Goal: Information Seeking & Learning: Learn about a topic

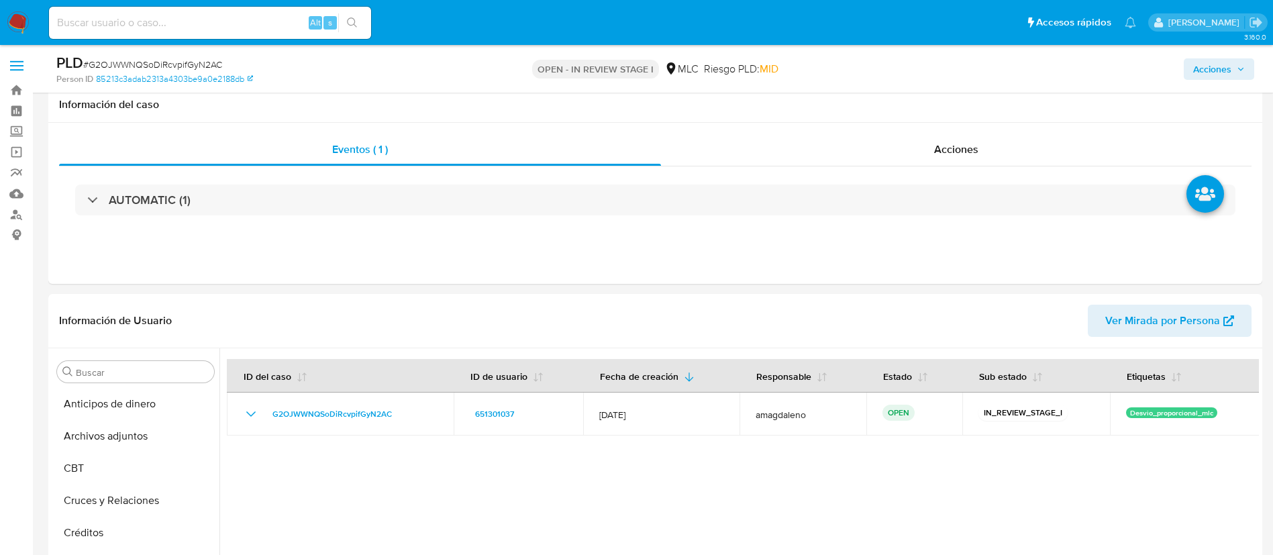
select select "10"
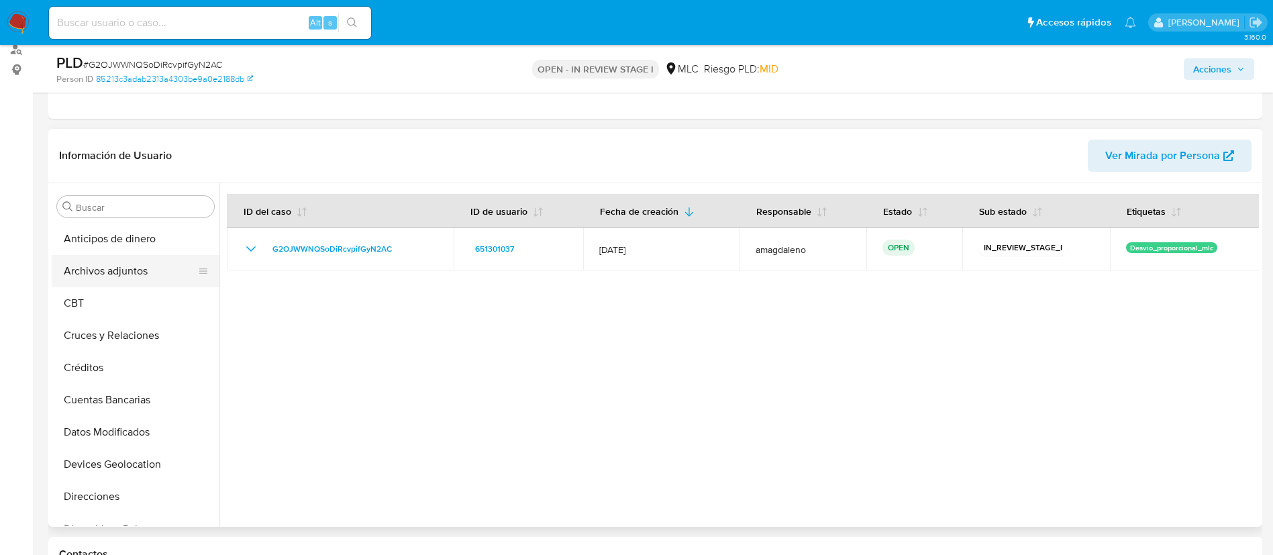
click at [127, 277] on button "Archivos adjuntos" at bounding box center [130, 271] width 157 height 32
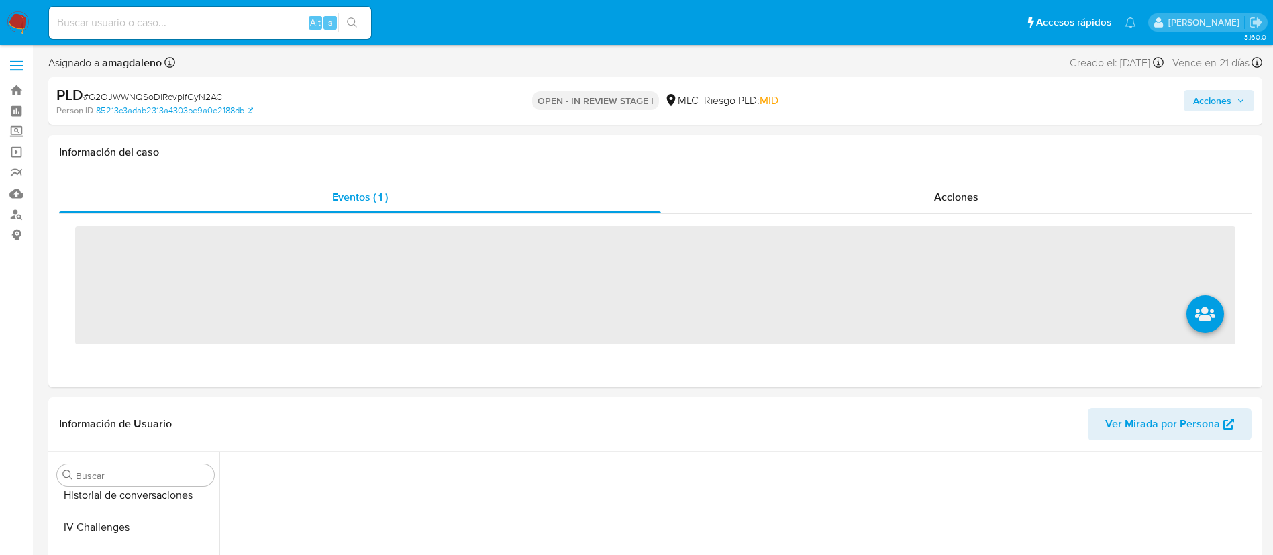
scroll to position [567, 0]
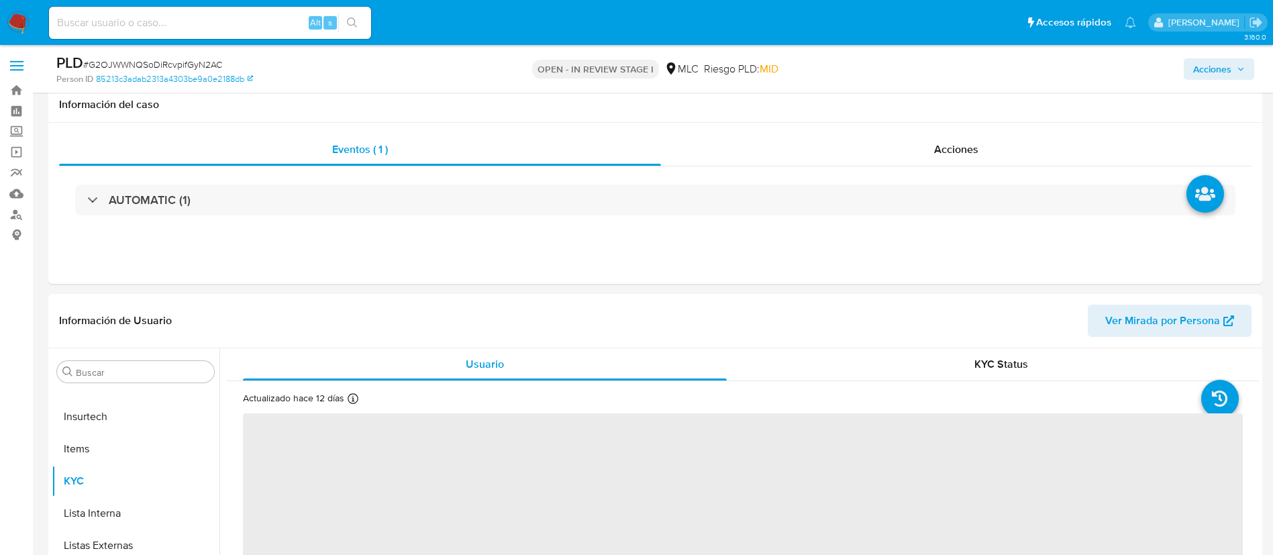
select select "10"
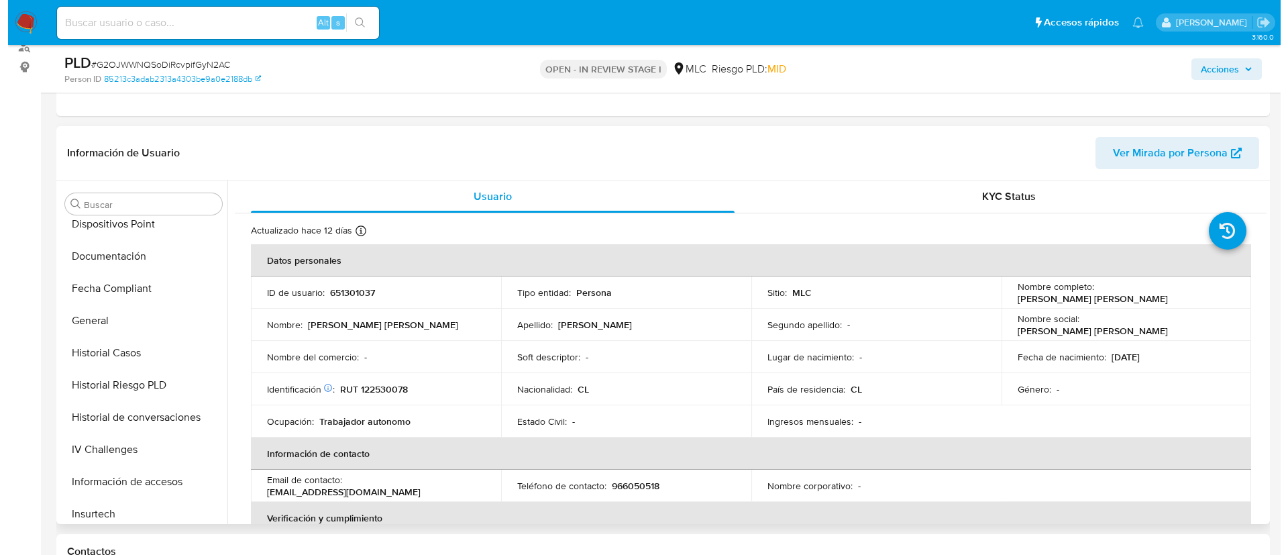
scroll to position [0, 0]
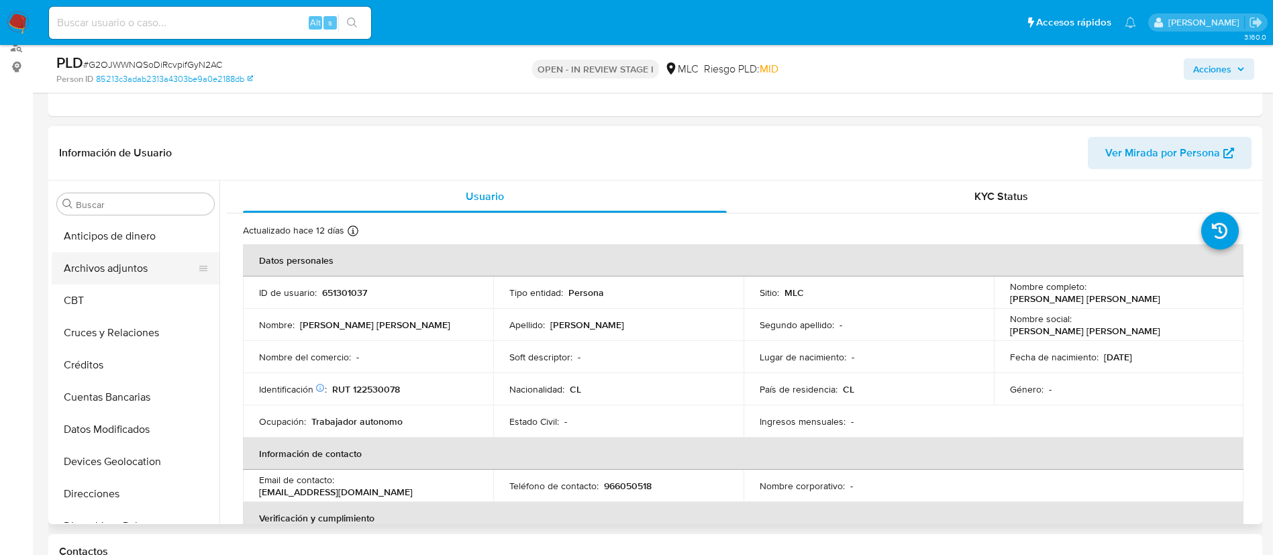
click at [154, 269] on button "Archivos adjuntos" at bounding box center [130, 268] width 157 height 32
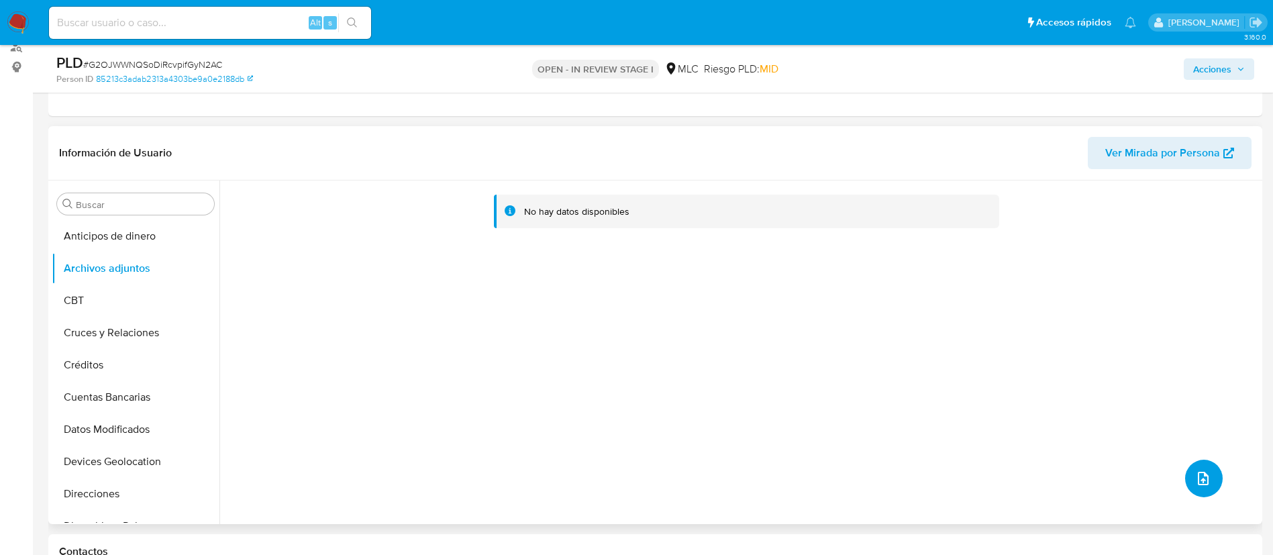
click at [1196, 486] on icon "upload-file" at bounding box center [1203, 478] width 16 height 16
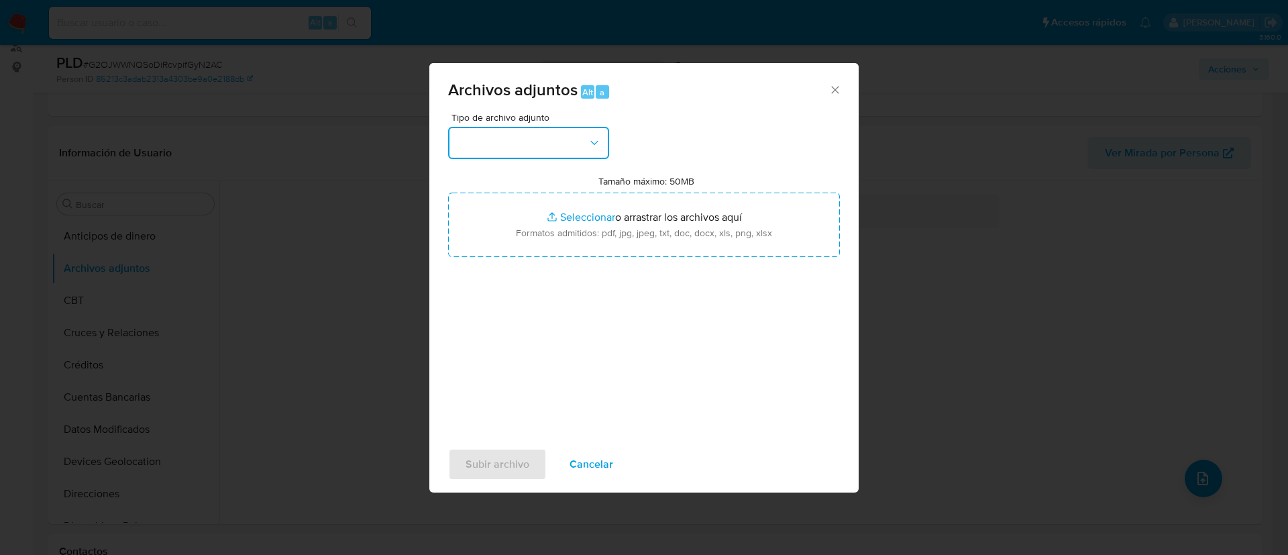
click at [538, 138] on button "button" at bounding box center [528, 143] width 161 height 32
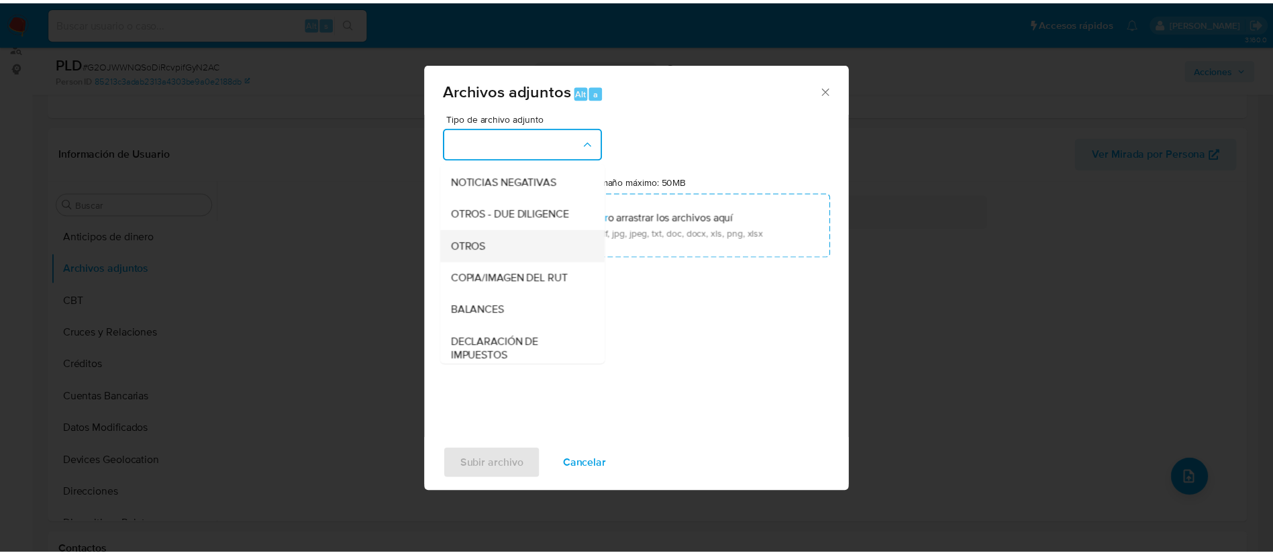
scroll to position [162, 0]
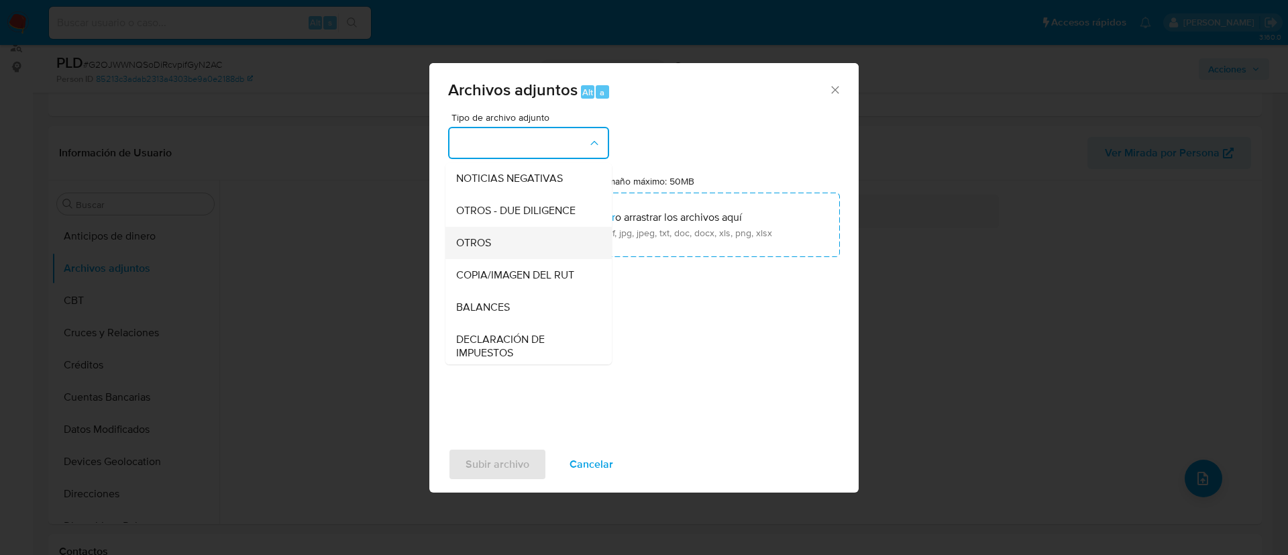
click at [551, 254] on div "OTROS" at bounding box center [524, 243] width 137 height 32
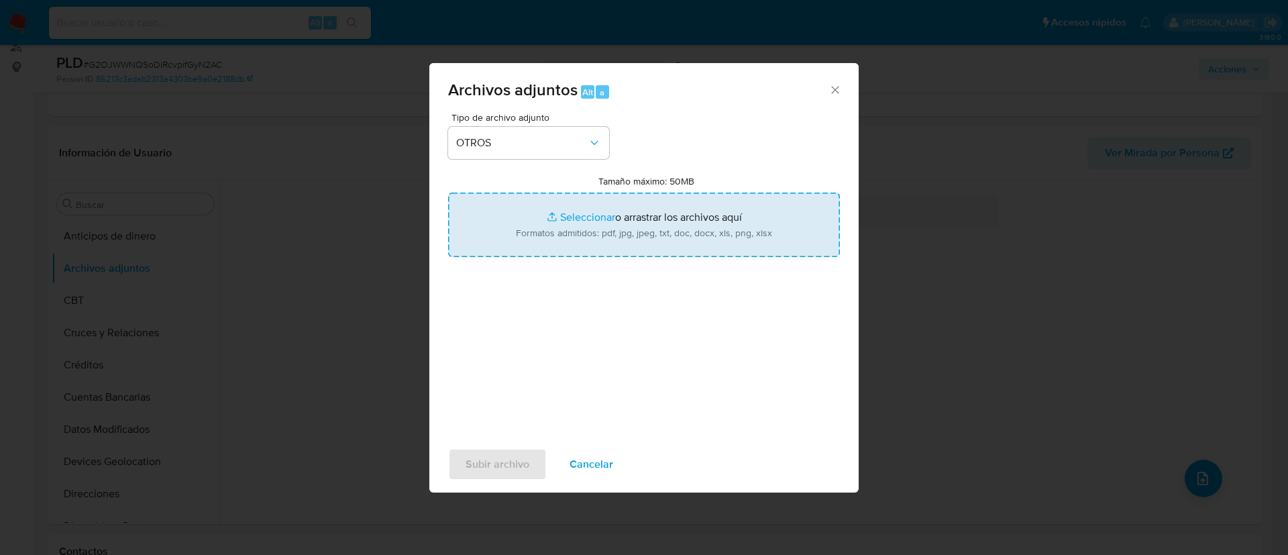
click at [570, 221] on input "Tamaño máximo: 50MB Seleccionar archivos" at bounding box center [644, 225] width 392 height 64
type input "C:\fakepath\651301037 - 19_09_2025.xlsx"
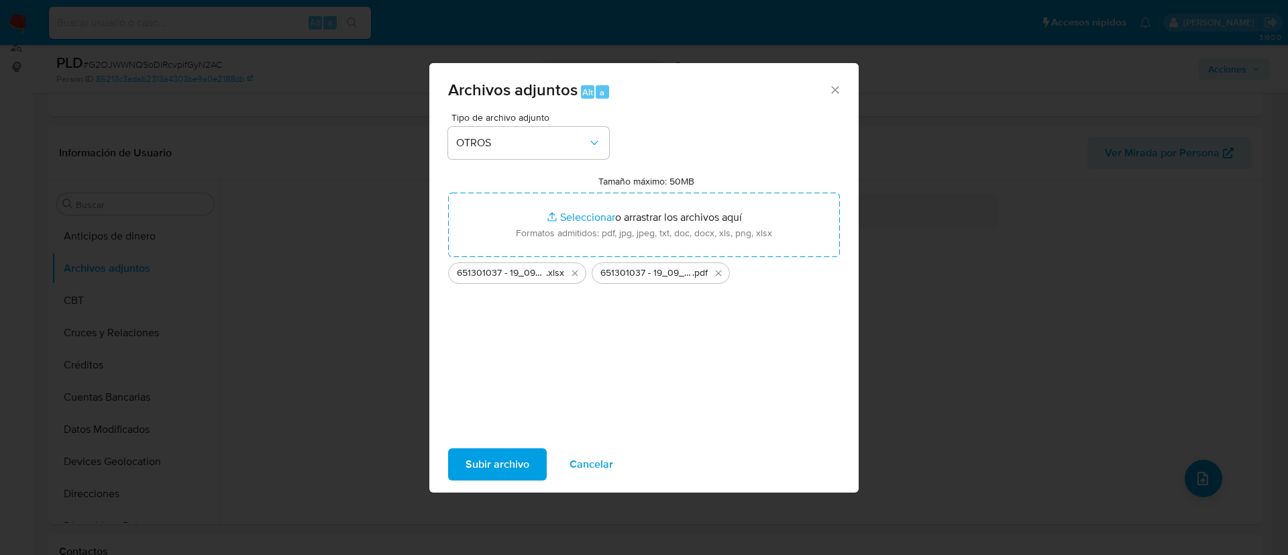
click at [506, 461] on span "Subir archivo" at bounding box center [498, 464] width 64 height 30
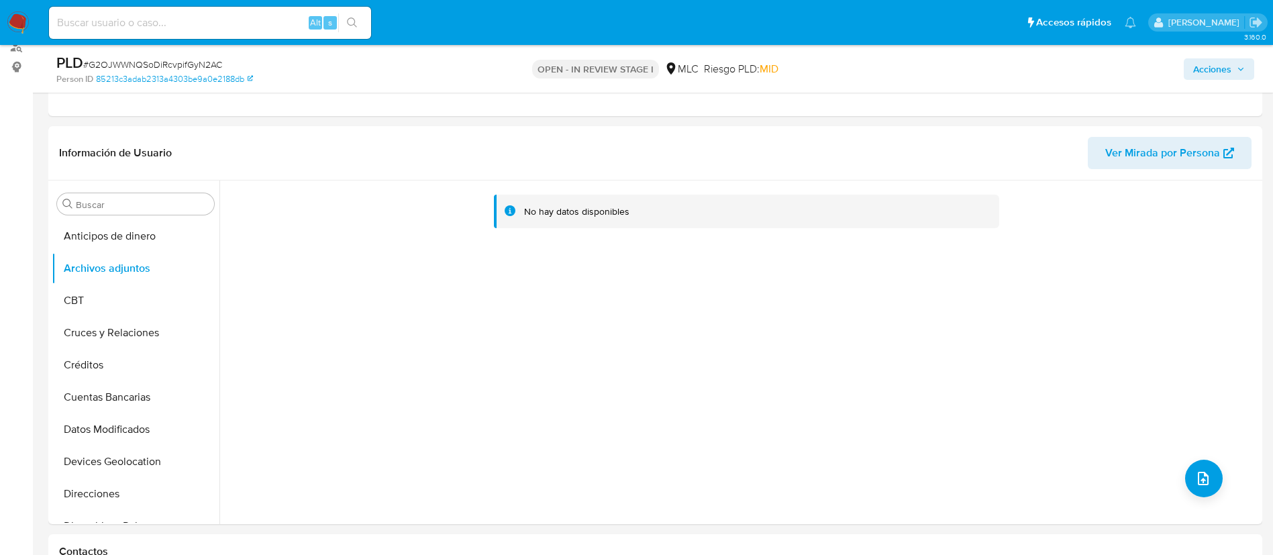
click at [1210, 78] on span "Acciones" at bounding box center [1212, 68] width 38 height 21
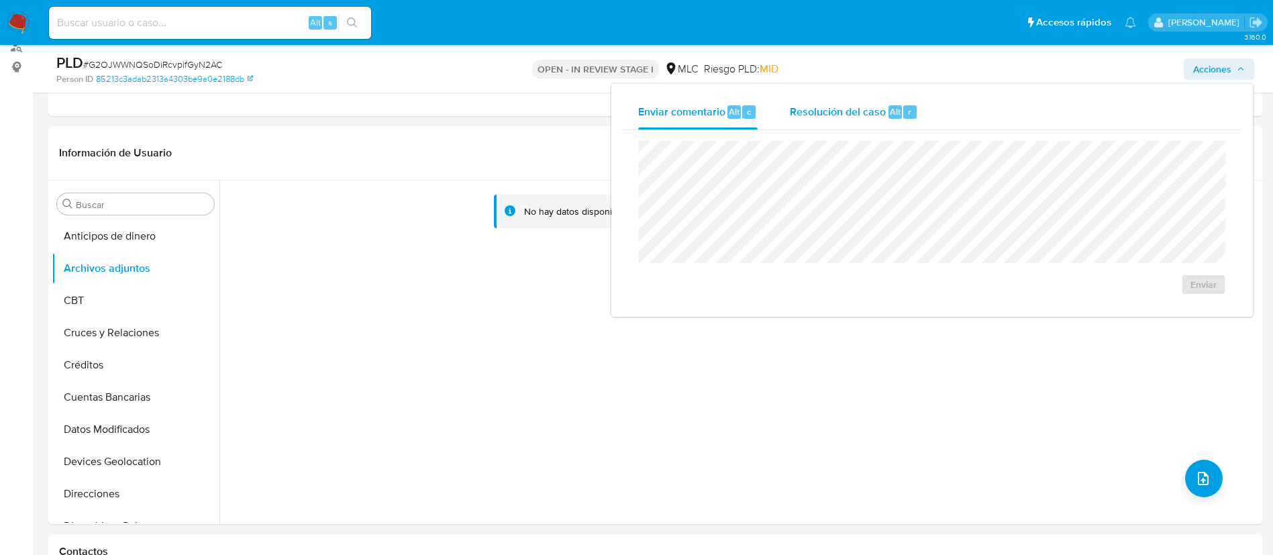
click at [828, 122] on div "Resolución del caso Alt r" at bounding box center [854, 112] width 128 height 35
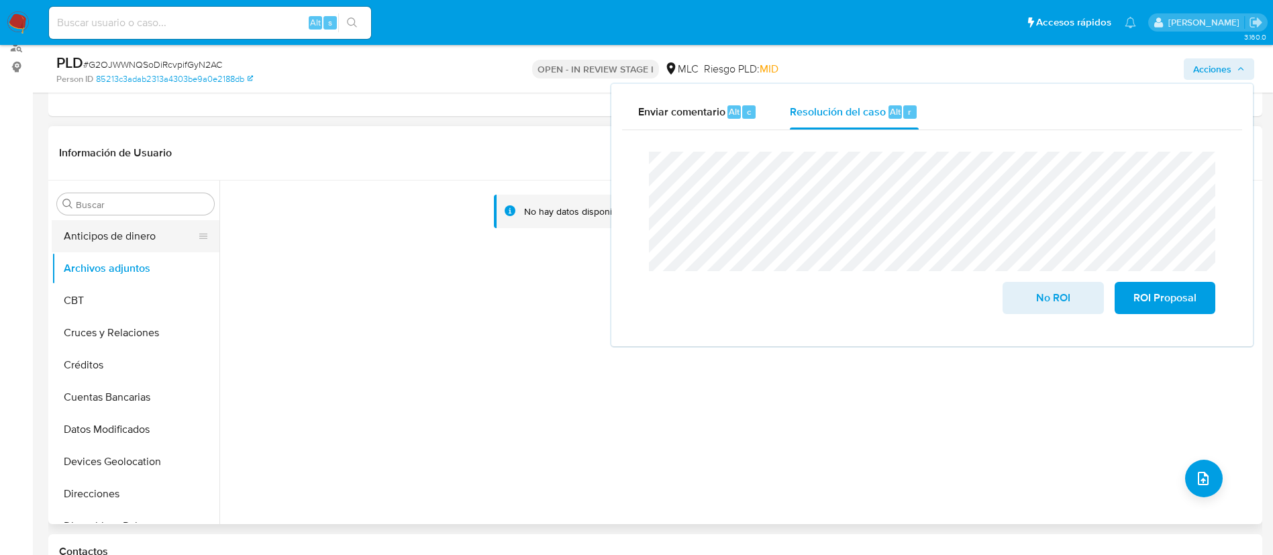
click at [112, 231] on button "Anticipos de dinero" at bounding box center [130, 236] width 157 height 32
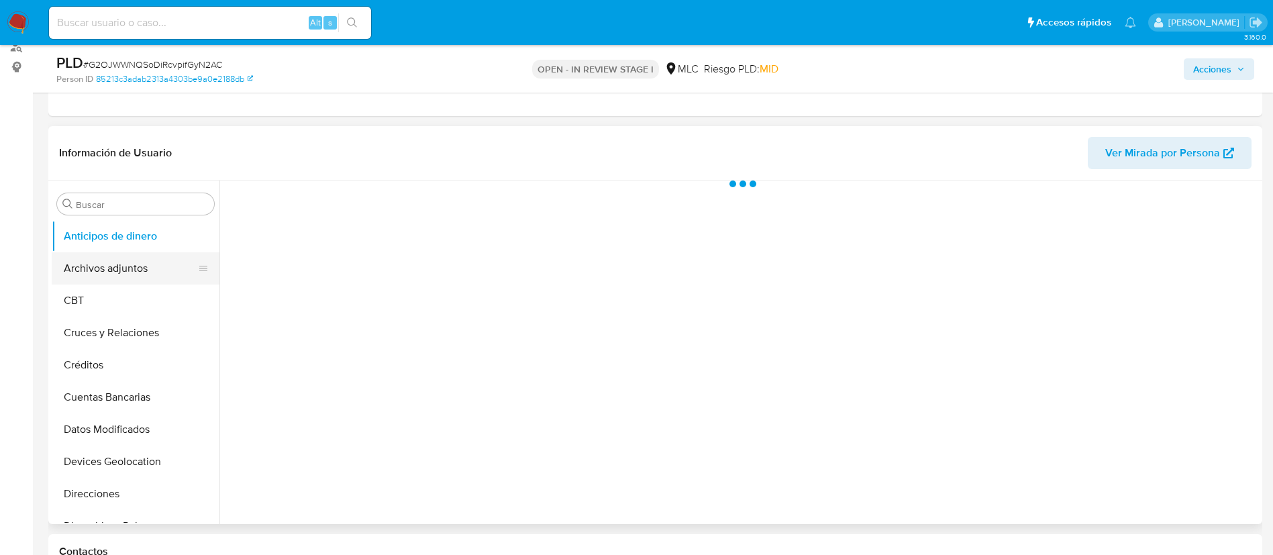
click at [126, 260] on button "Archivos adjuntos" at bounding box center [130, 268] width 157 height 32
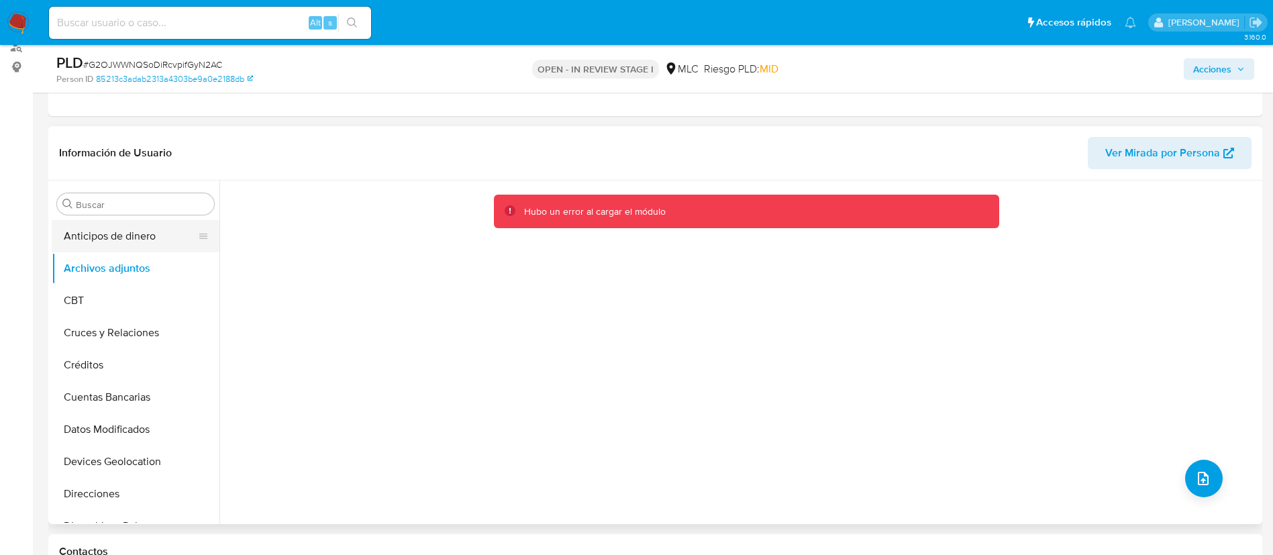
click at [102, 246] on button "Anticipos de dinero" at bounding box center [130, 236] width 157 height 32
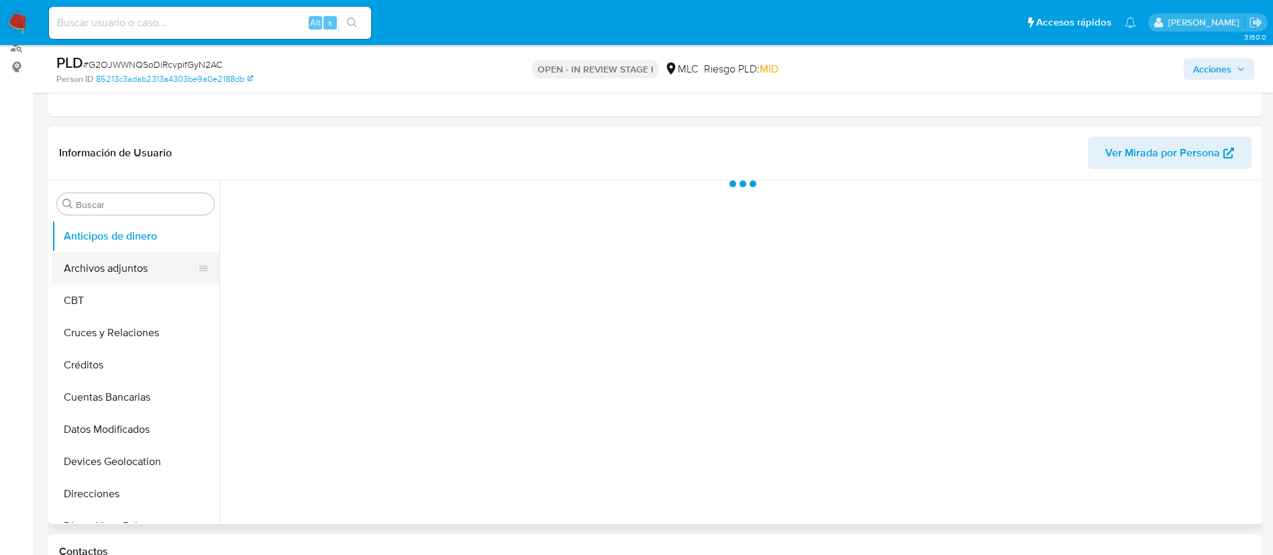
click at [102, 266] on button "Archivos adjuntos" at bounding box center [130, 268] width 157 height 32
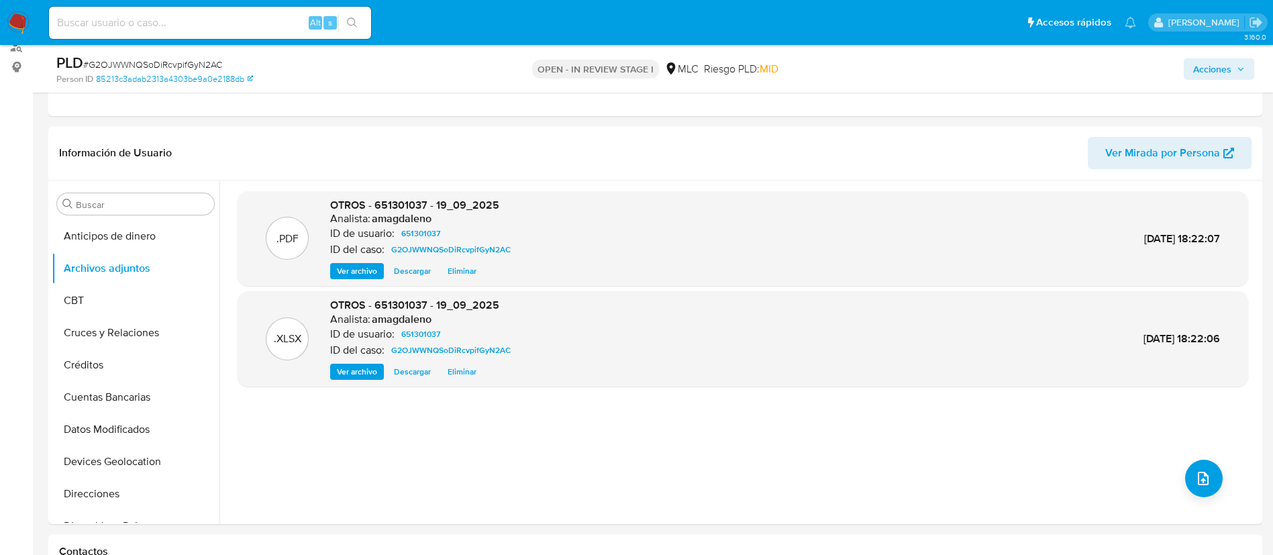
click at [1209, 65] on span "Acciones" at bounding box center [1212, 68] width 38 height 21
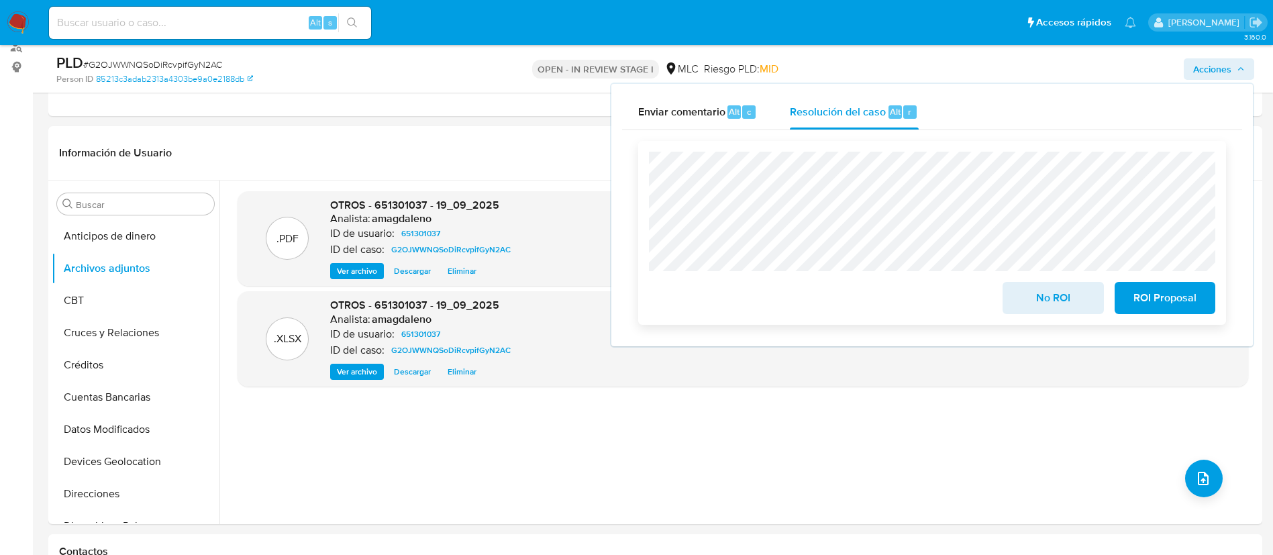
click at [1144, 313] on span "ROI Proposal" at bounding box center [1165, 298] width 66 height 30
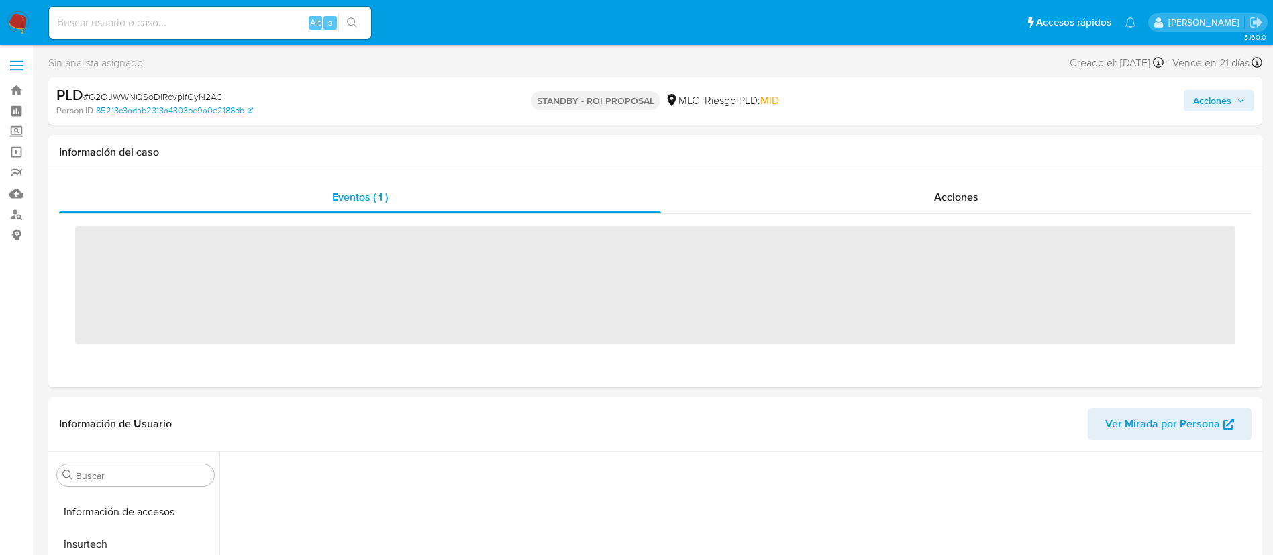
scroll to position [567, 0]
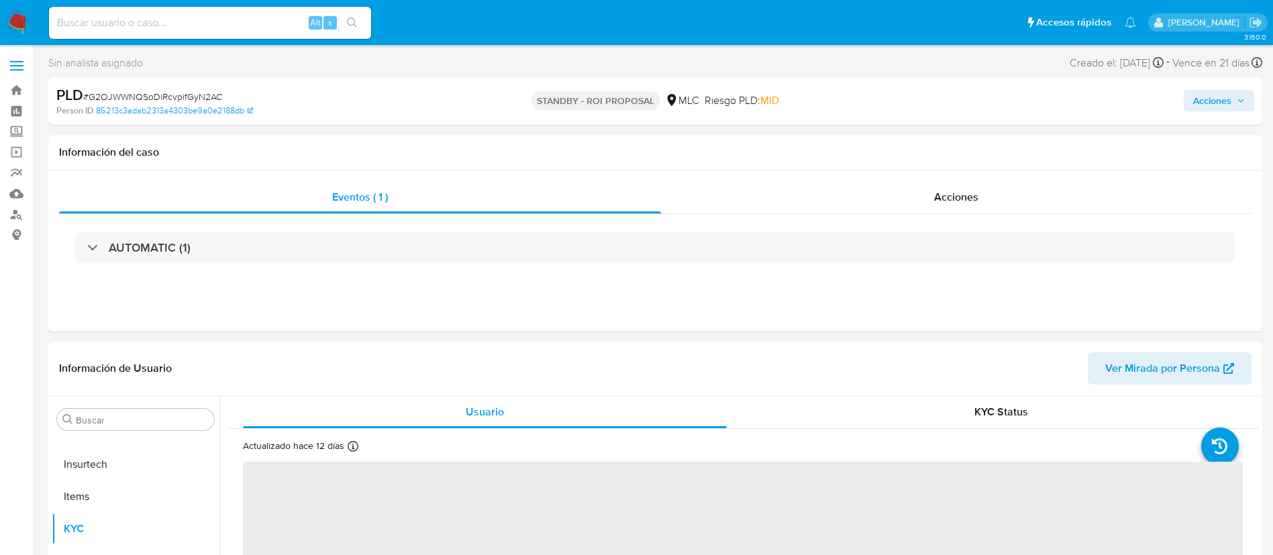
select select "10"
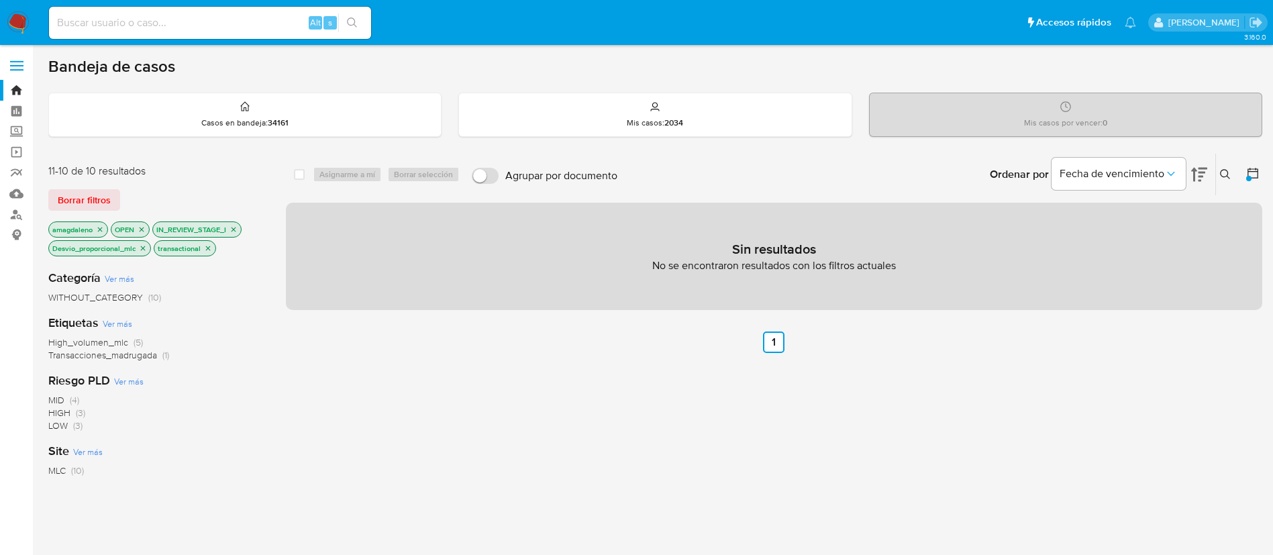
click at [145, 246] on icon "close-filter" at bounding box center [143, 248] width 5 height 5
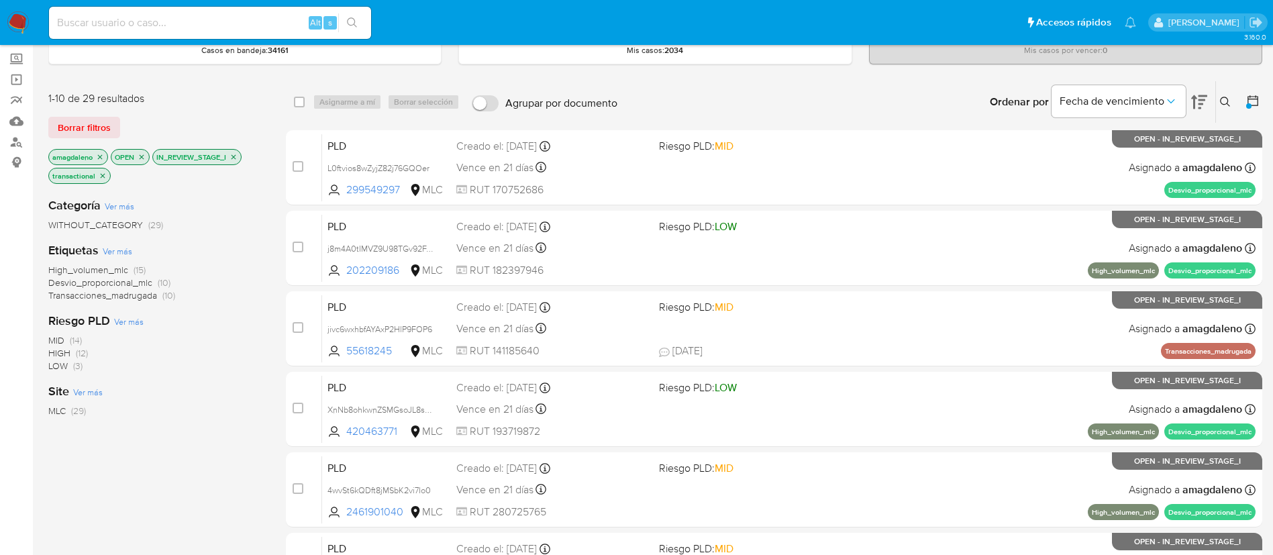
scroll to position [68, 0]
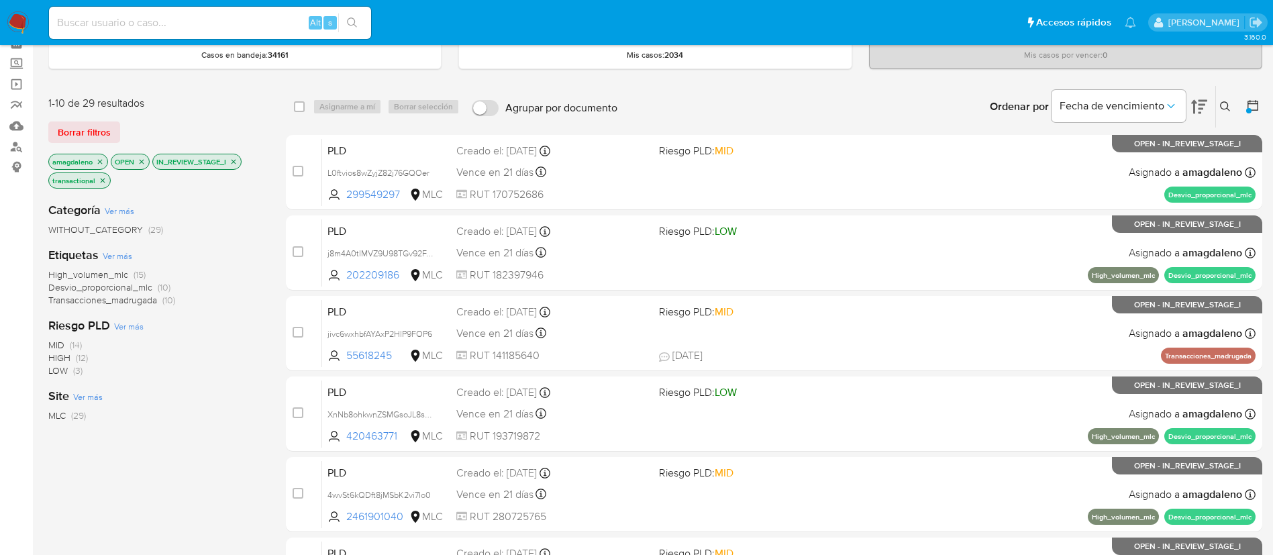
click at [131, 288] on span "Desvio_proporcional_mlc" at bounding box center [100, 286] width 104 height 13
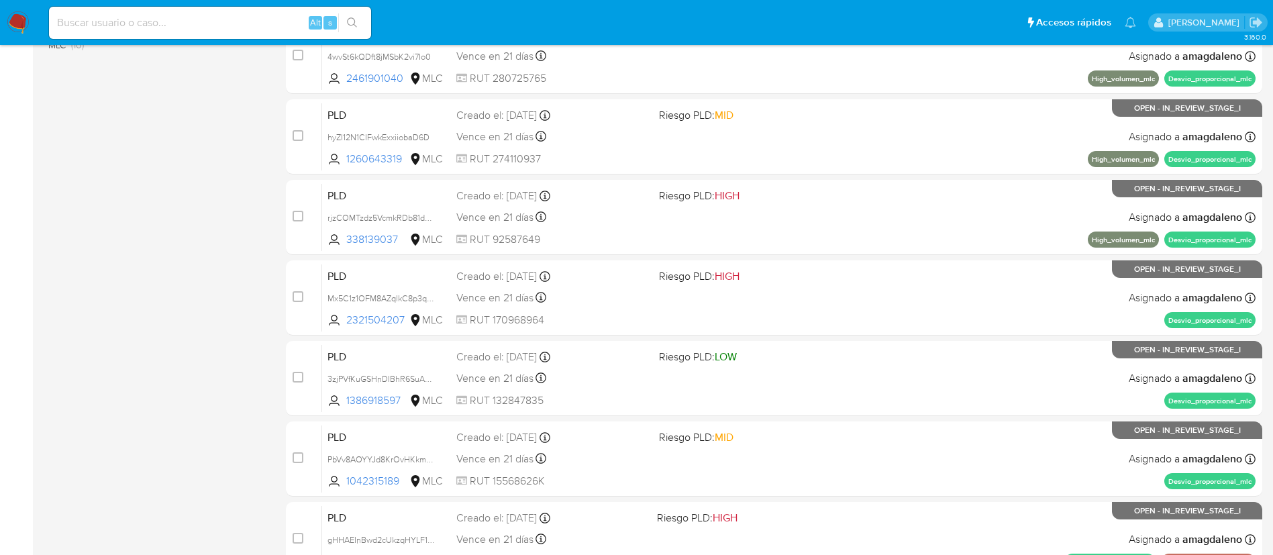
scroll to position [553, 0]
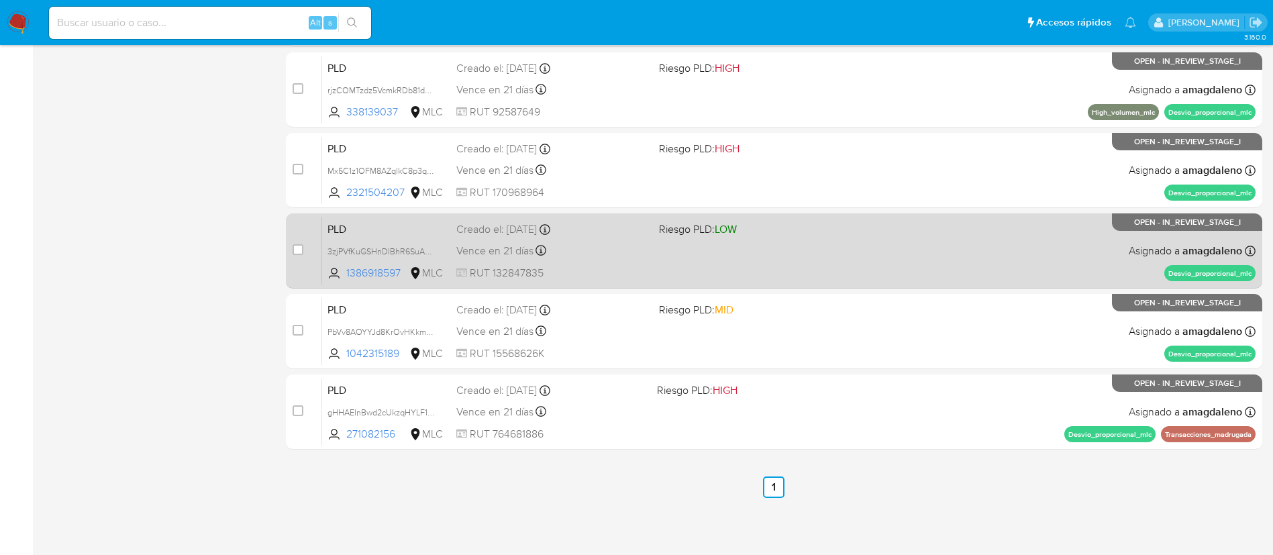
click at [607, 262] on div "PLD 3zjPVfKuGSHnDIBhR6SuAKDV 1386918597 MLC Riesgo PLD: LOW Creado el: [DATE] C…" at bounding box center [788, 251] width 933 height 68
click at [774, 237] on div "PLD 3zjPVfKuGSHnDIBhR6SuAKDV 1386918597 MLC Riesgo PLD: LOW Creado el: [DATE] C…" at bounding box center [788, 251] width 933 height 68
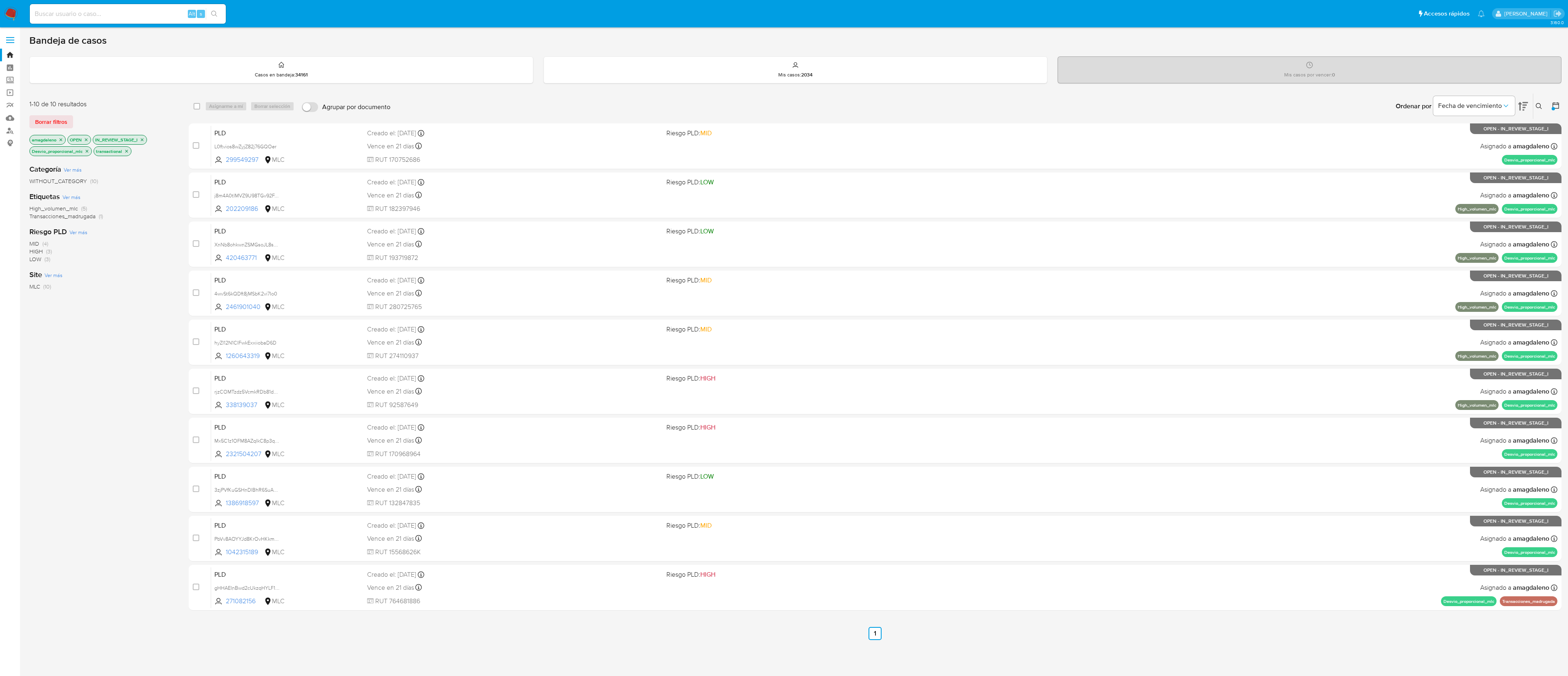
click at [85, 152] on icon "close-filter" at bounding box center [87, 151] width 5 height 5
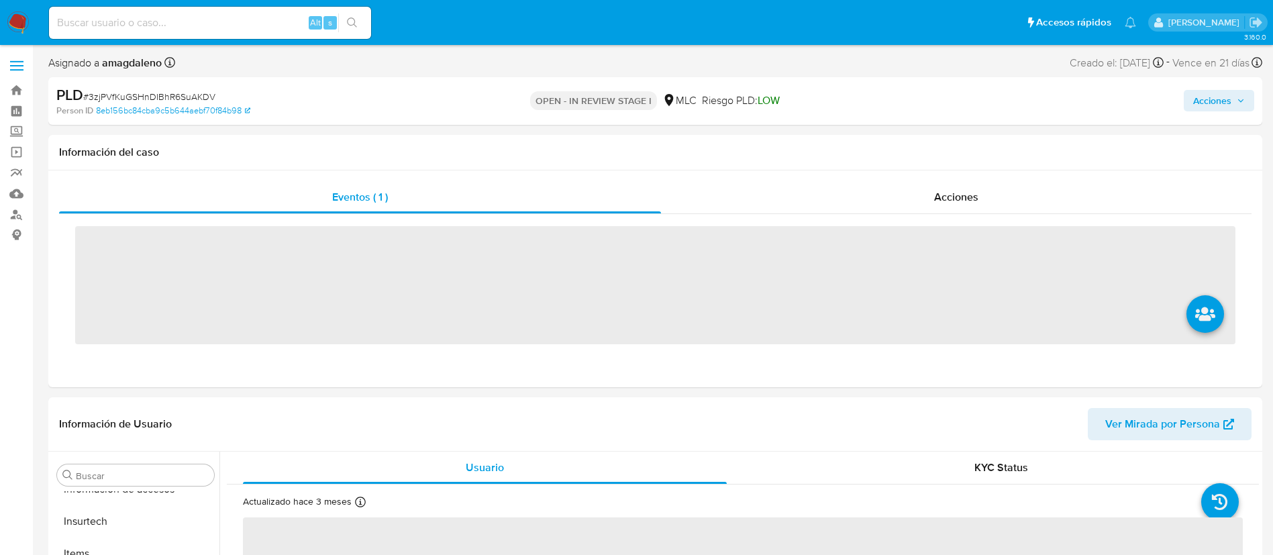
scroll to position [567, 0]
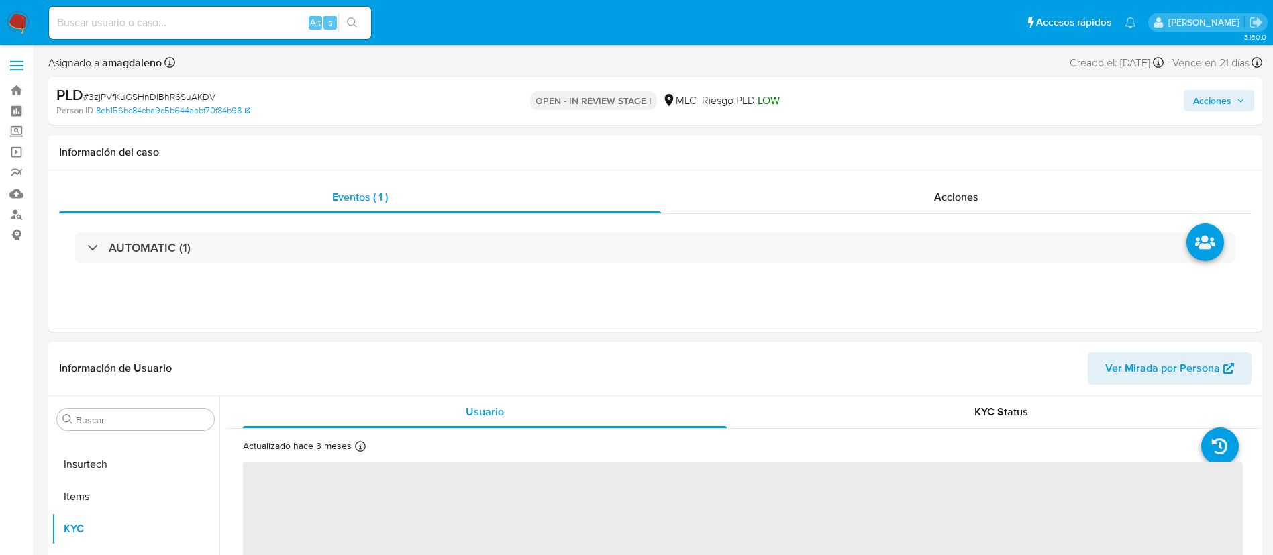
select select "10"
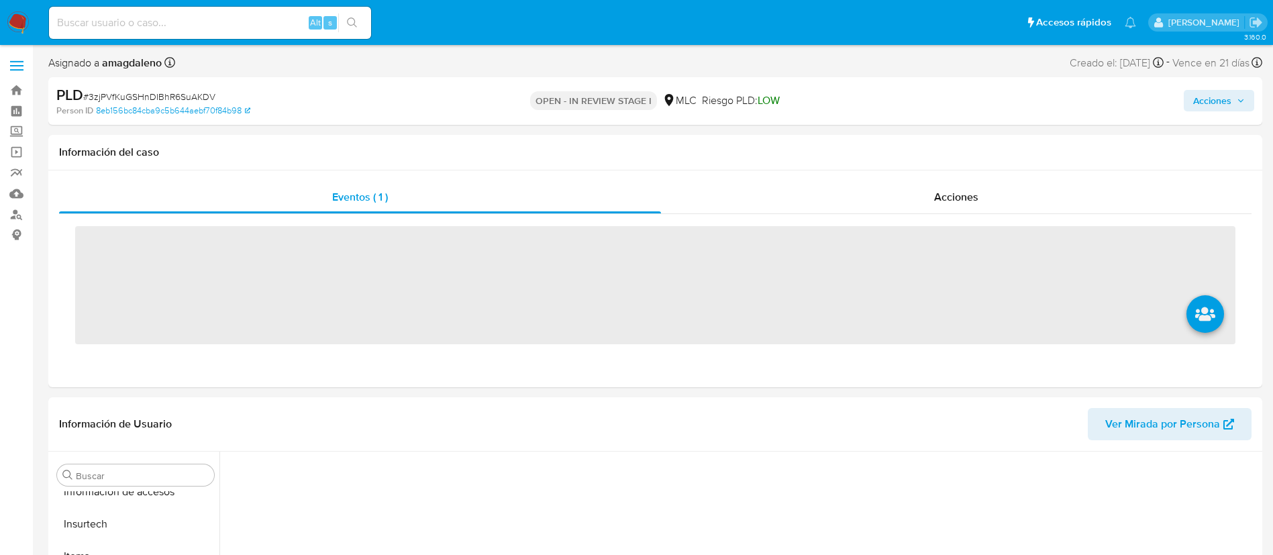
scroll to position [567, 0]
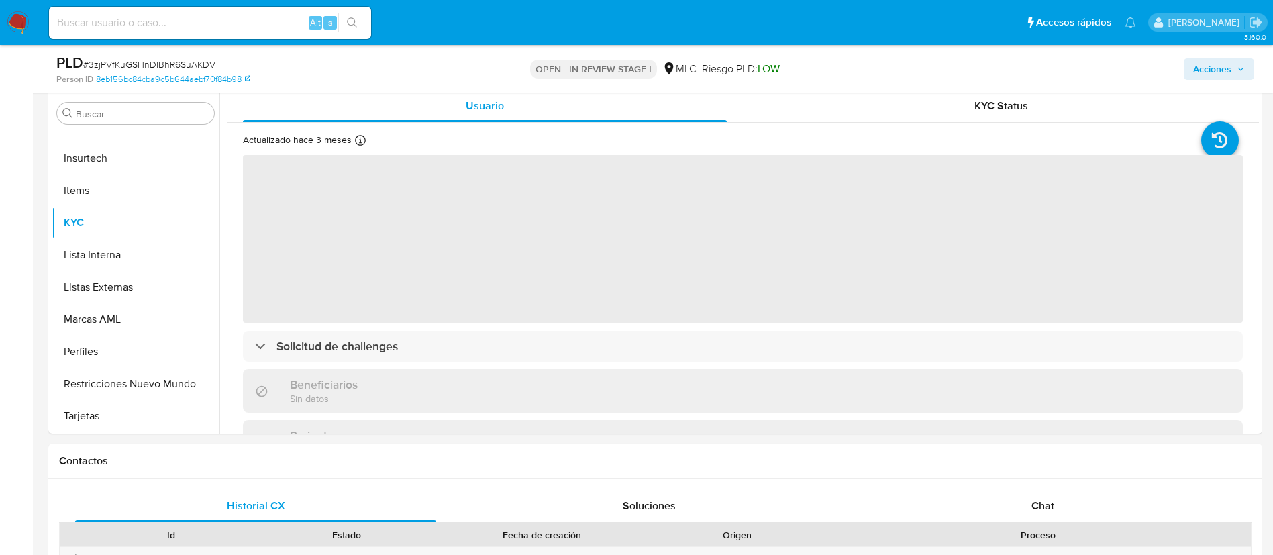
select select "10"
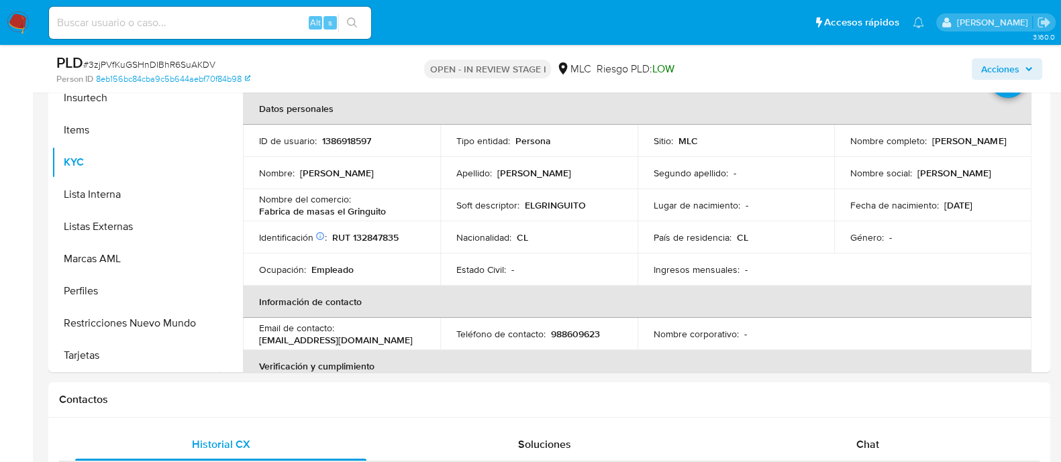
scroll to position [322, 0]
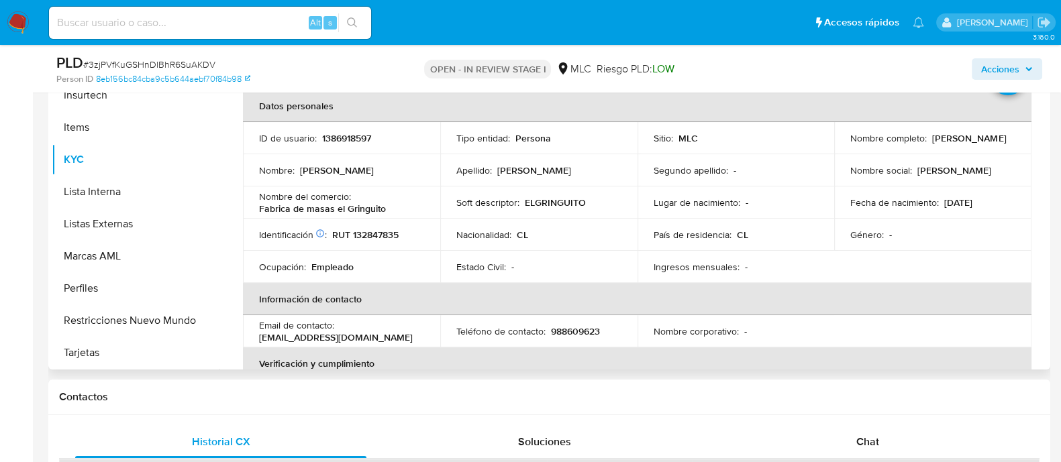
click at [371, 232] on p "RUT 132847835" at bounding box center [365, 235] width 66 height 12
copy p "132847835"
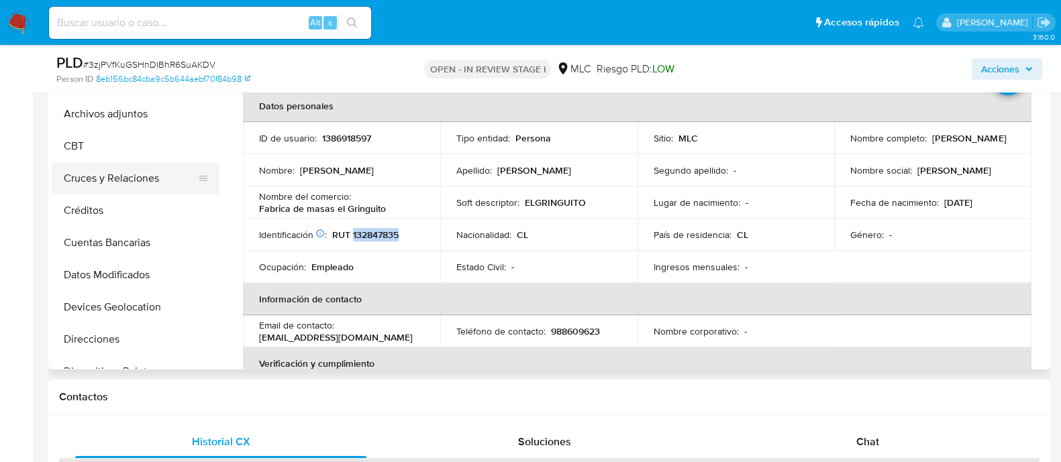
click at [156, 178] on button "Cruces y Relaciones" at bounding box center [130, 178] width 157 height 32
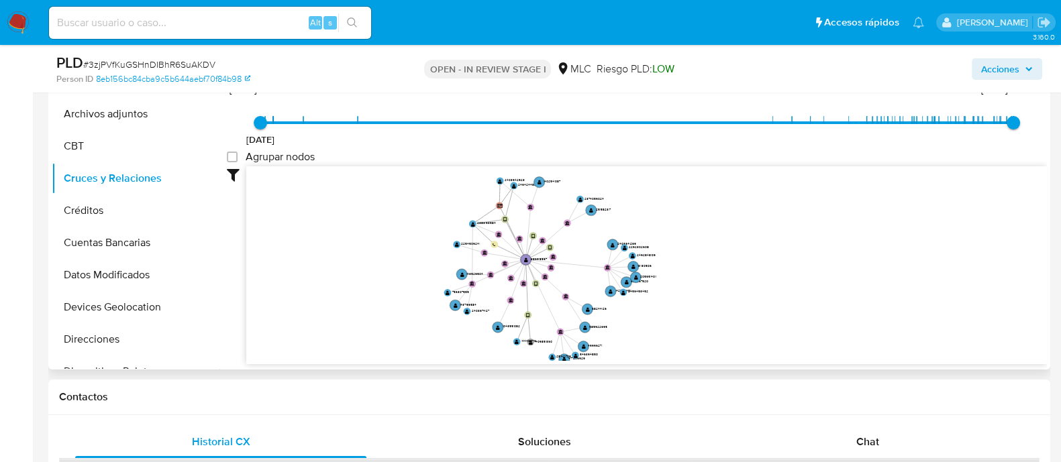
drag, startPoint x: 437, startPoint y: 278, endPoint x: 490, endPoint y: 297, distance: 55.6
click at [490, 297] on icon "device-676ed1a82aee96a791c1ee4b  user-1386918597  1386918597 device-649b49898…" at bounding box center [646, 263] width 800 height 195
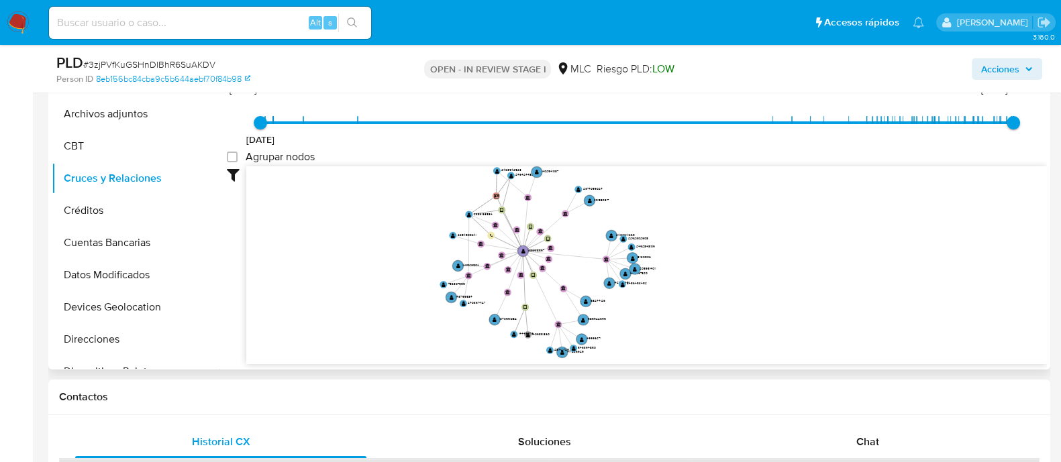
drag, startPoint x: 490, startPoint y: 297, endPoint x: 486, endPoint y: 290, distance: 7.5
click at [486, 290] on icon "device-676ed1a82aee96a791c1ee4b  user-1386918597  1386918597 device-649b49898…" at bounding box center [646, 263] width 800 height 195
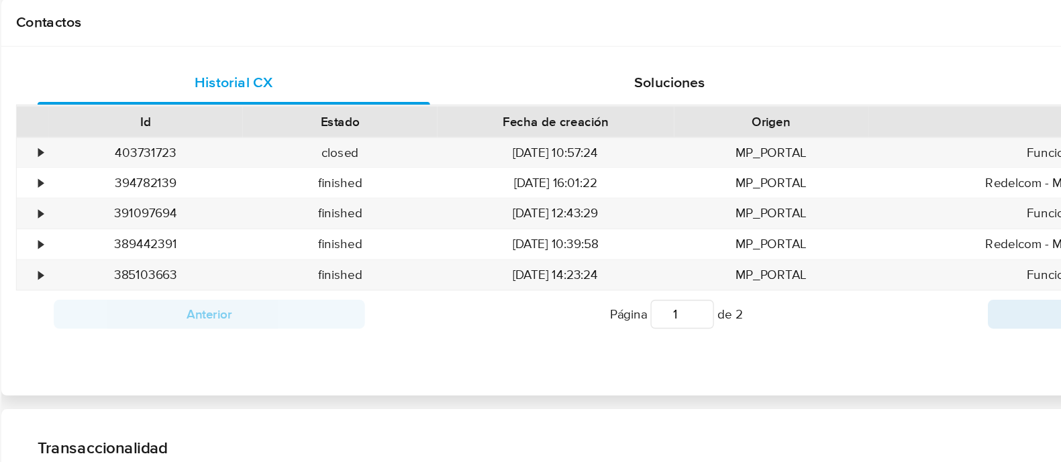
scroll to position [592, 0]
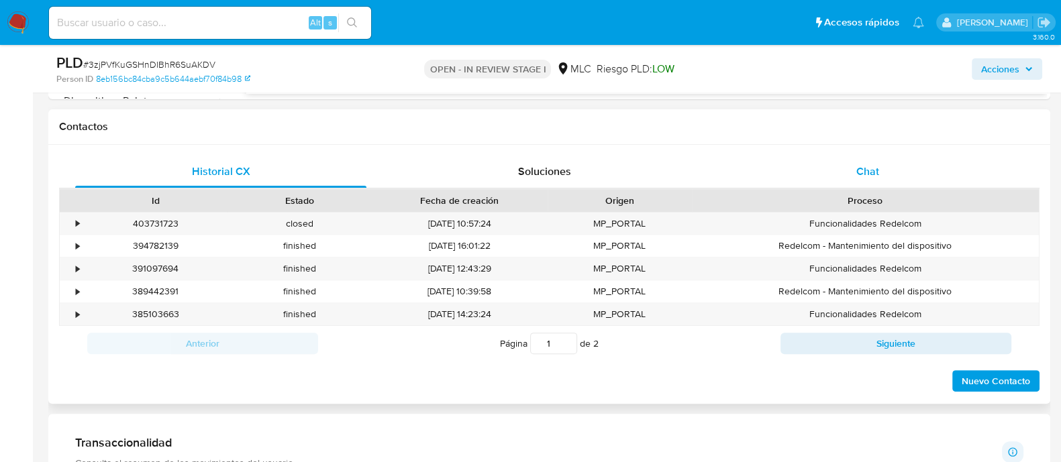
click at [824, 166] on div "Chat" at bounding box center [867, 172] width 291 height 32
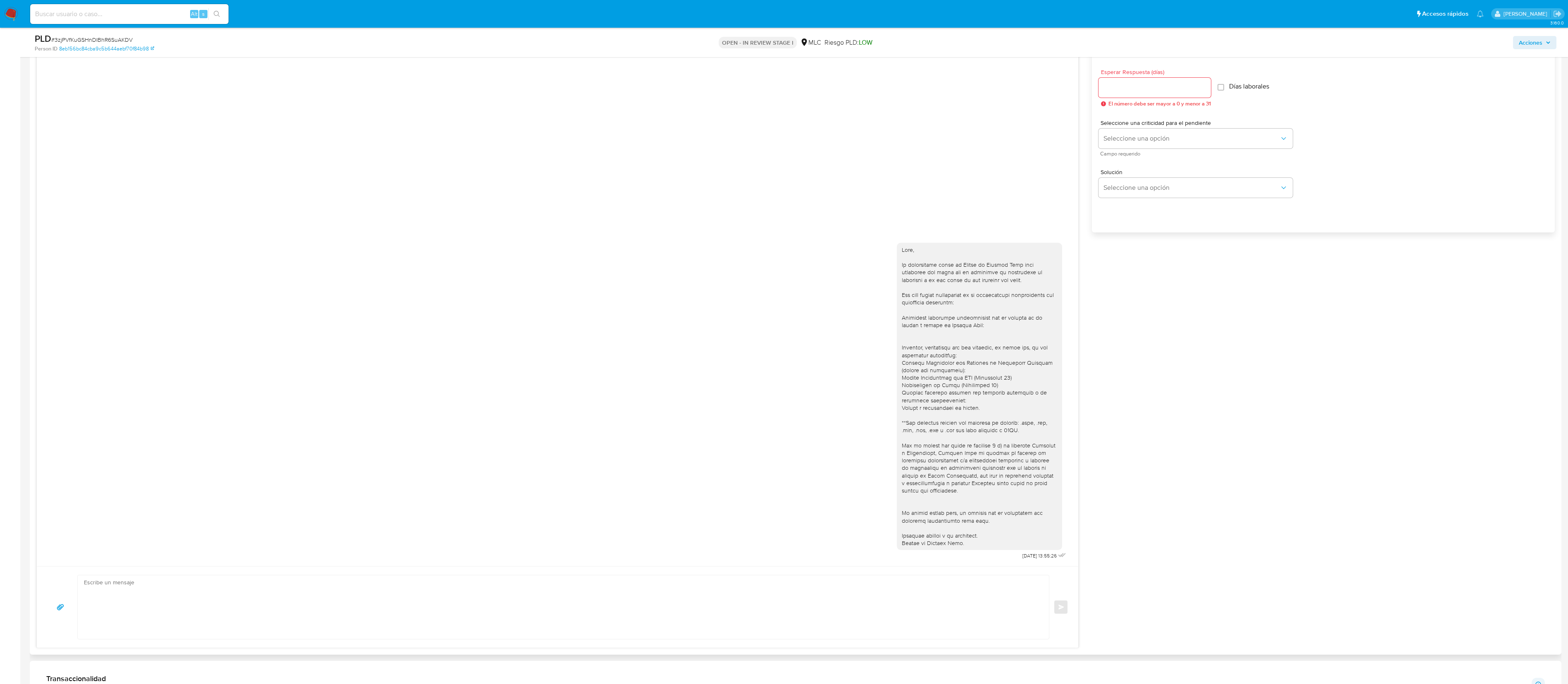
scroll to position [453, 0]
